Goal: Information Seeking & Learning: Understand process/instructions

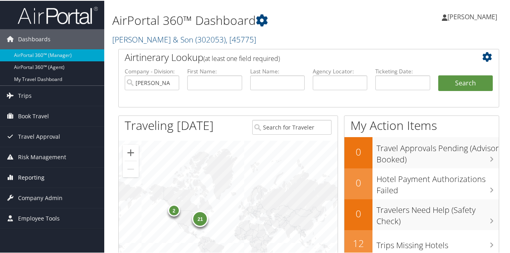
click at [38, 173] on span "Reporting" at bounding box center [31, 177] width 26 height 20
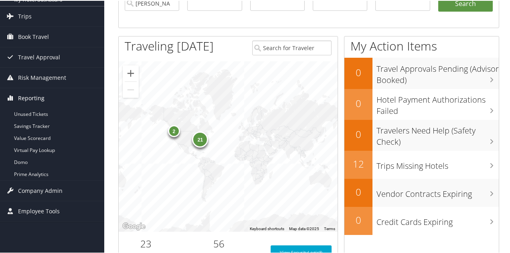
scroll to position [80, 0]
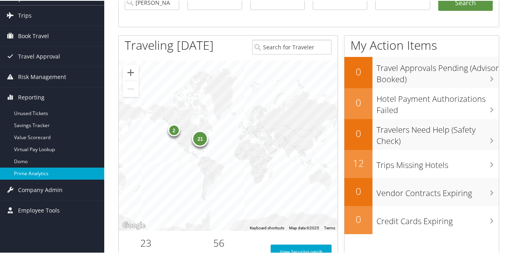
click at [38, 174] on link "Prime Analytics" at bounding box center [52, 173] width 104 height 12
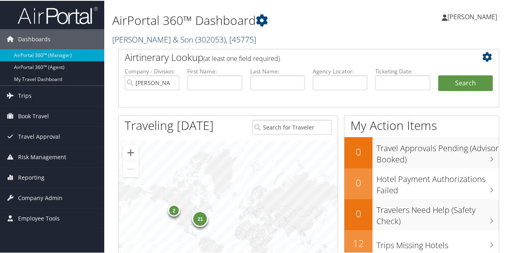
click at [129, 40] on link "[PERSON_NAME] & Son ( 302053 ) , [ 45775 ]" at bounding box center [184, 38] width 144 height 11
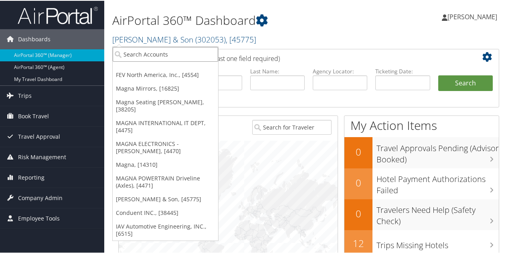
click at [129, 54] on input "search" at bounding box center [165, 53] width 105 height 15
type input "fev"
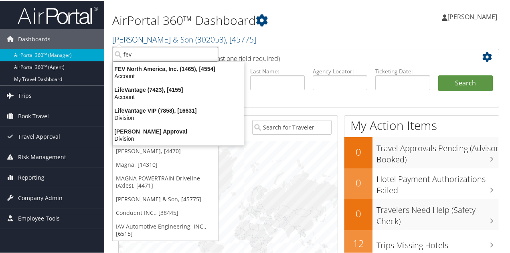
click at [139, 72] on div "Account" at bounding box center [178, 75] width 140 height 7
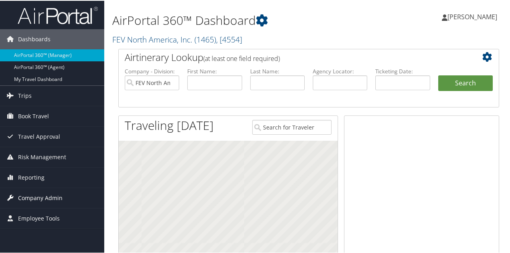
click at [38, 197] on span "Company Admin" at bounding box center [40, 197] width 44 height 20
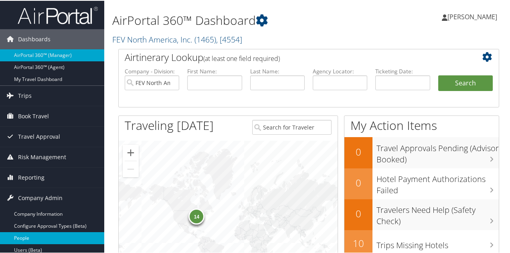
scroll to position [80, 0]
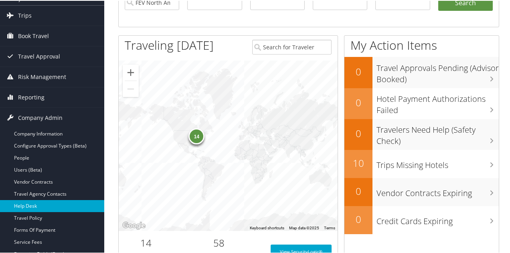
click at [38, 204] on link "Help Desk" at bounding box center [52, 205] width 104 height 12
click at [42, 201] on link "Help Desk" at bounding box center [52, 205] width 104 height 12
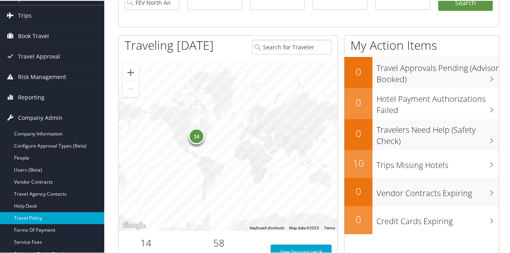
click at [30, 213] on link "Travel Policy" at bounding box center [52, 217] width 104 height 12
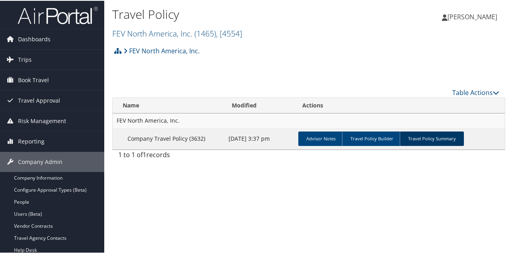
click at [409, 133] on link "Travel Policy Summary" at bounding box center [431, 138] width 64 height 14
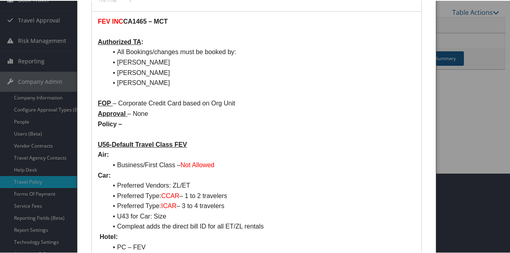
scroll to position [120, 0]
